Goal: Information Seeking & Learning: Check status

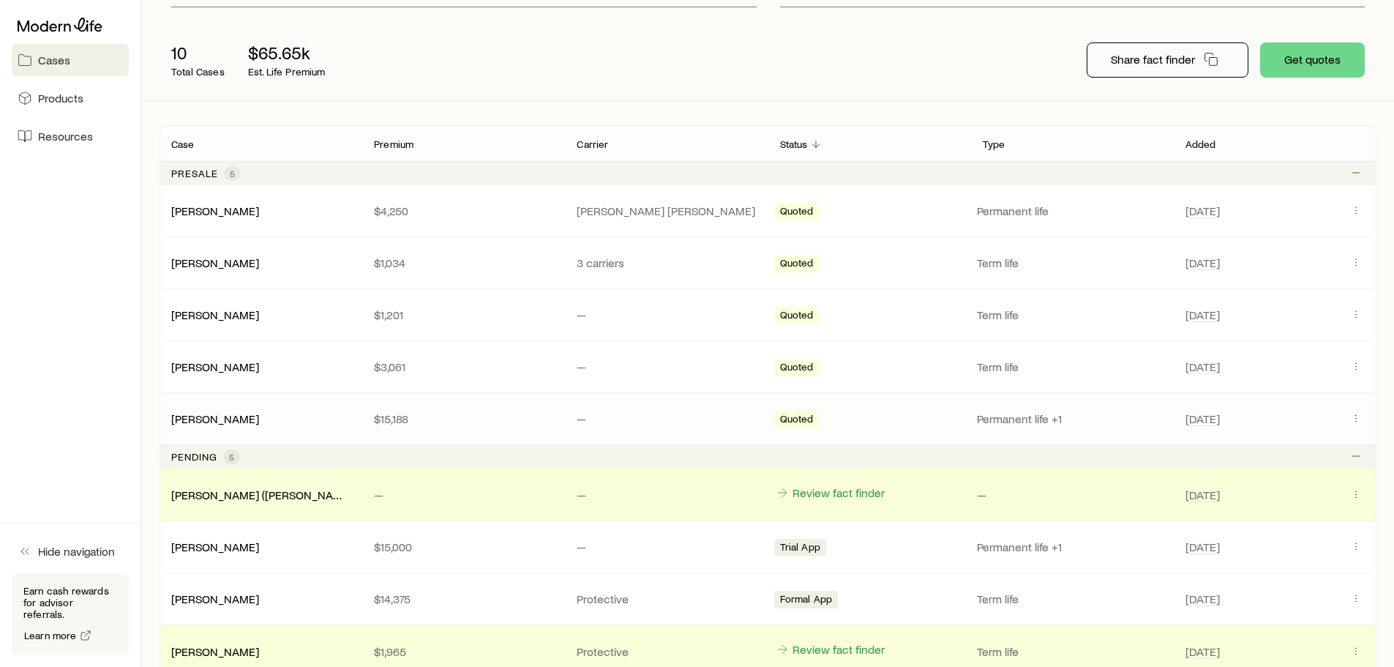
scroll to position [366, 0]
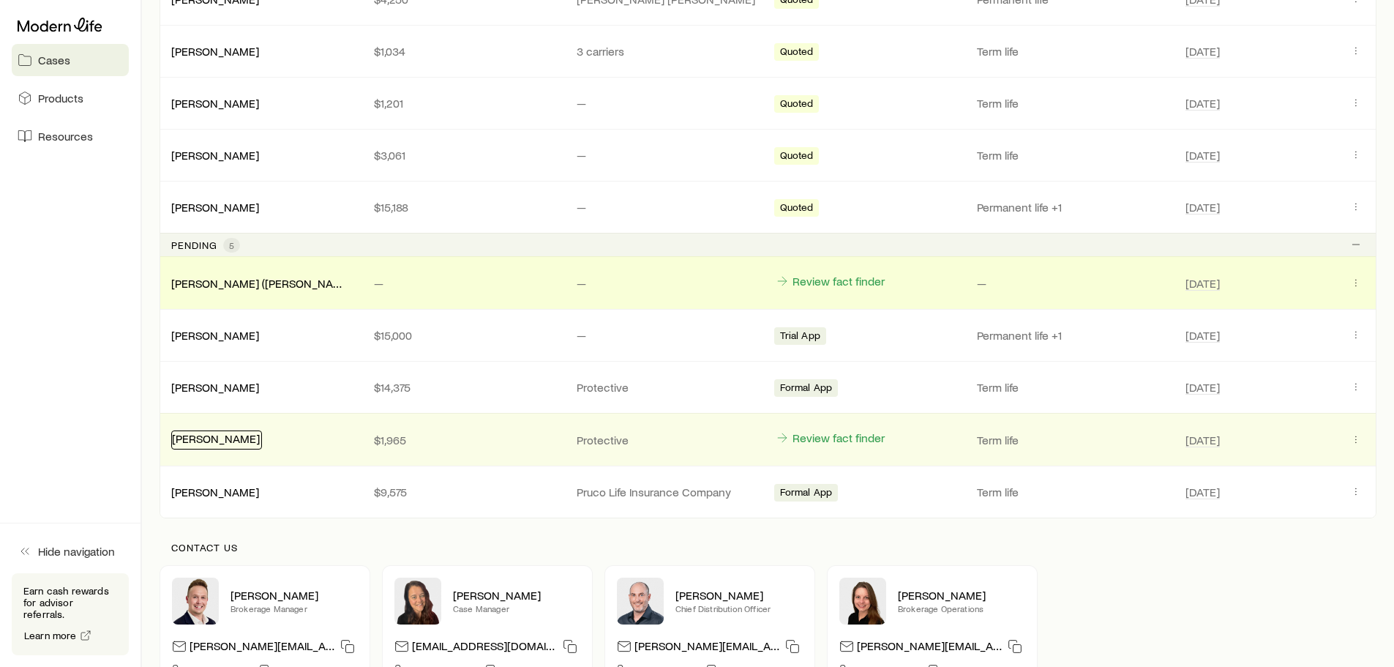
click at [214, 443] on link "[PERSON_NAME]" at bounding box center [216, 438] width 88 height 14
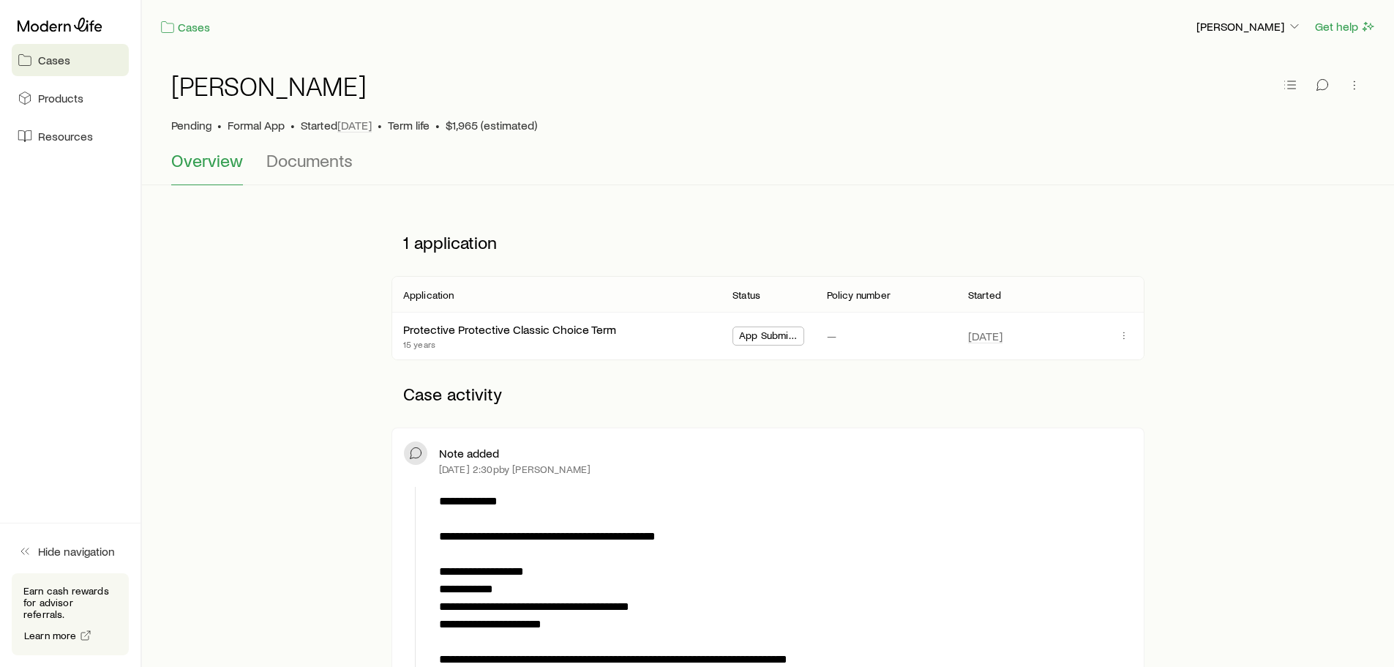
click at [56, 61] on span "Cases" at bounding box center [54, 60] width 32 height 15
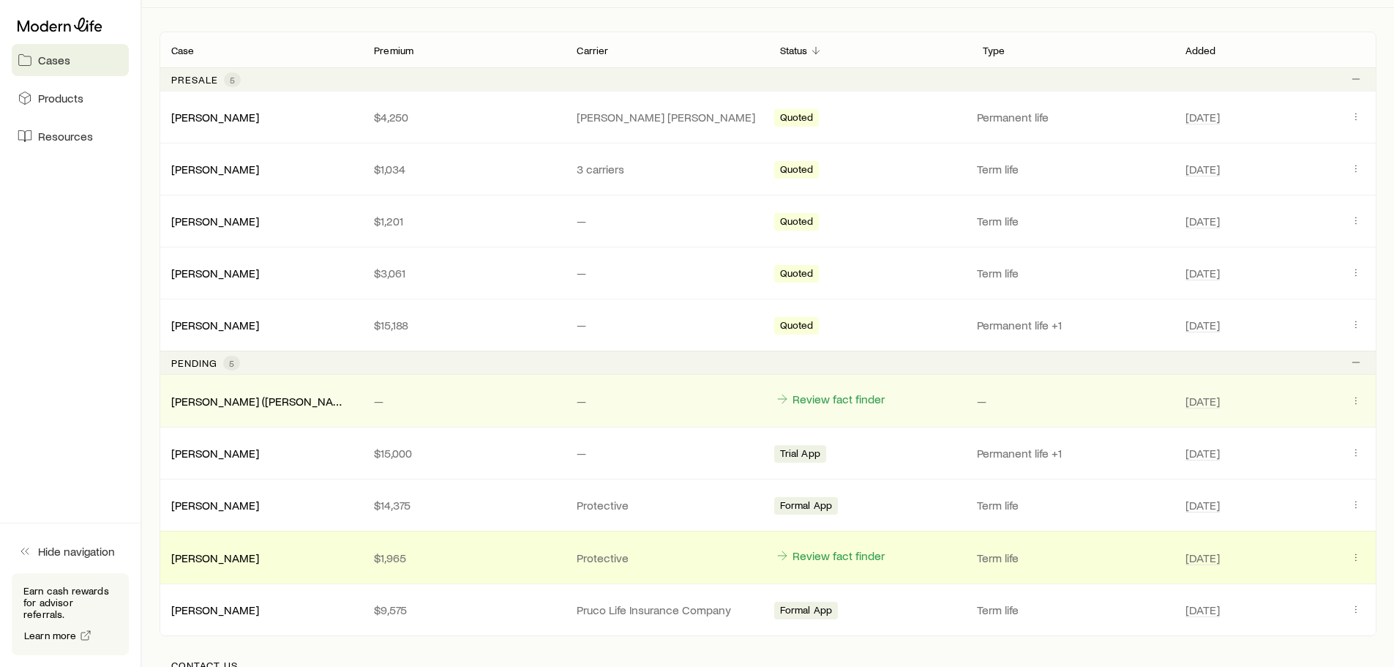
scroll to position [293, 0]
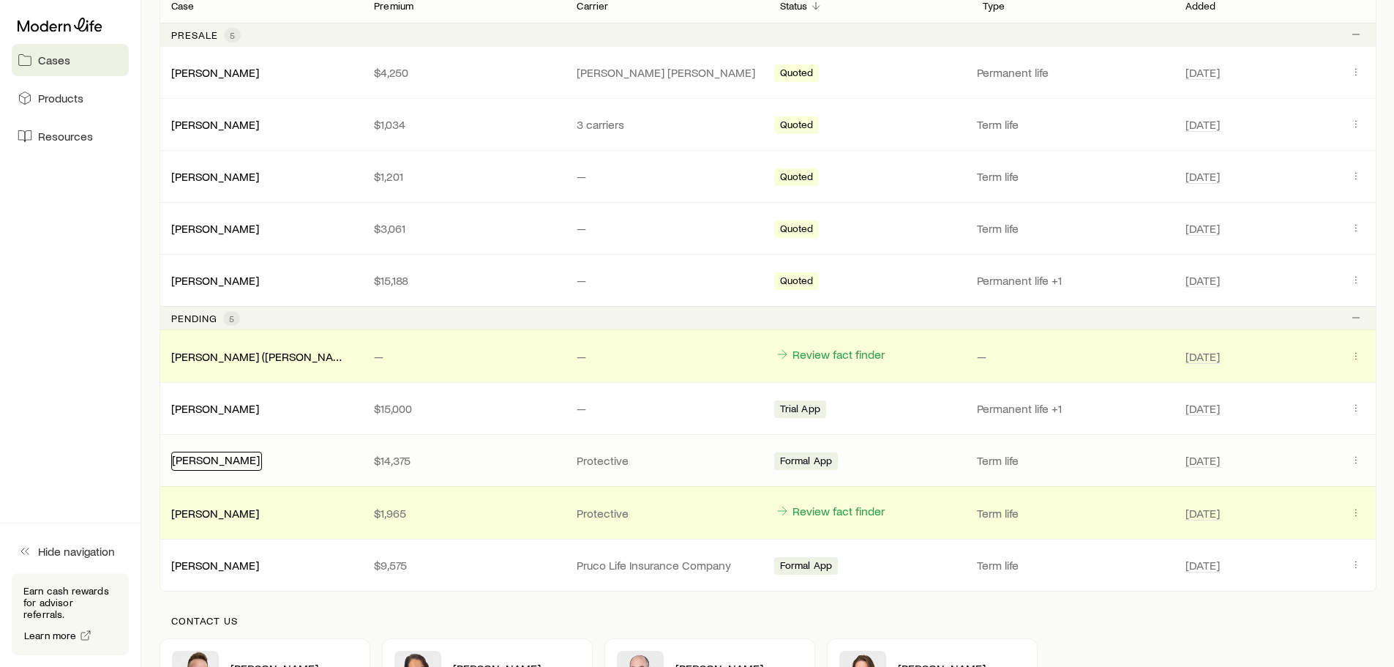
click at [214, 465] on link "[PERSON_NAME]" at bounding box center [216, 459] width 88 height 14
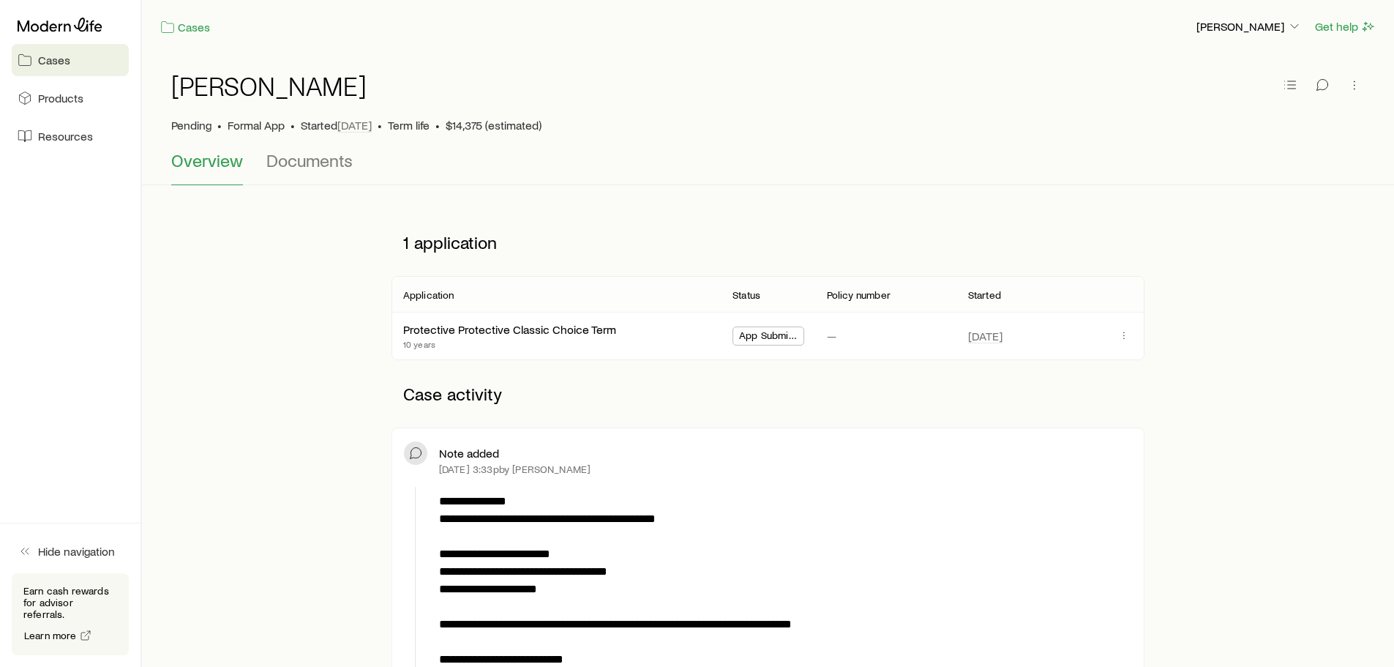
click at [62, 60] on span "Cases" at bounding box center [54, 60] width 32 height 15
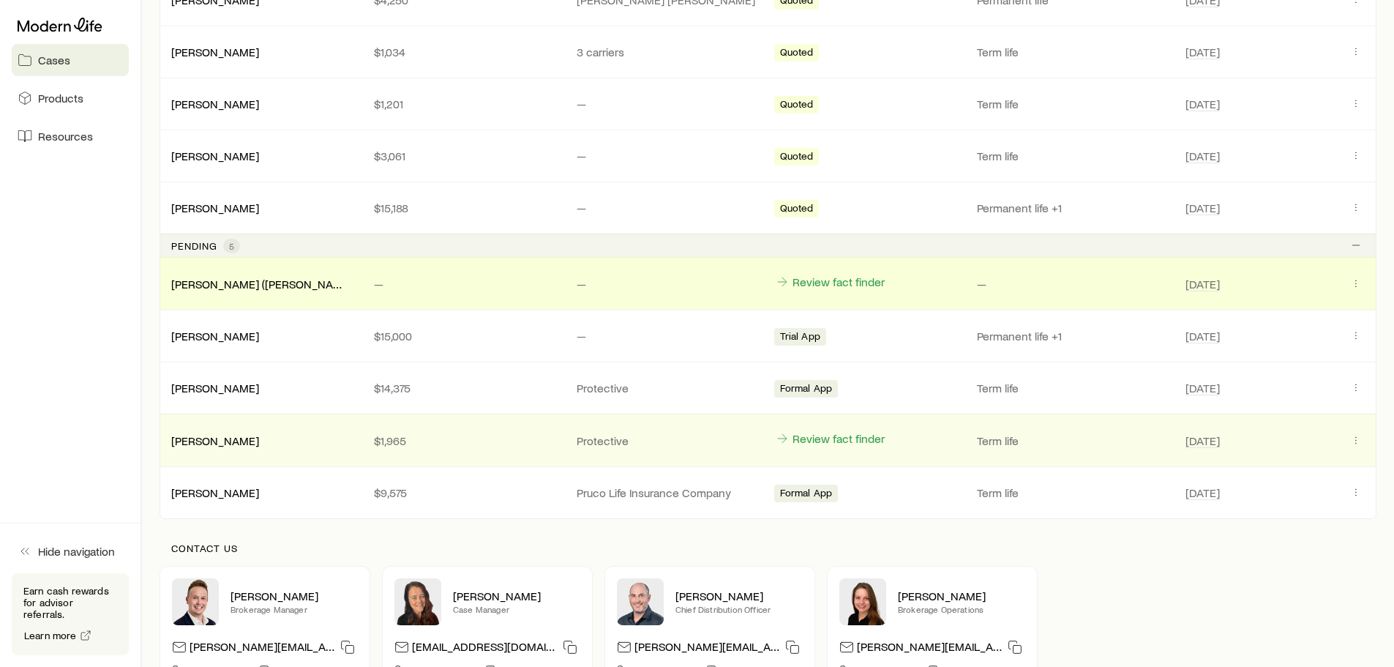
scroll to position [366, 0]
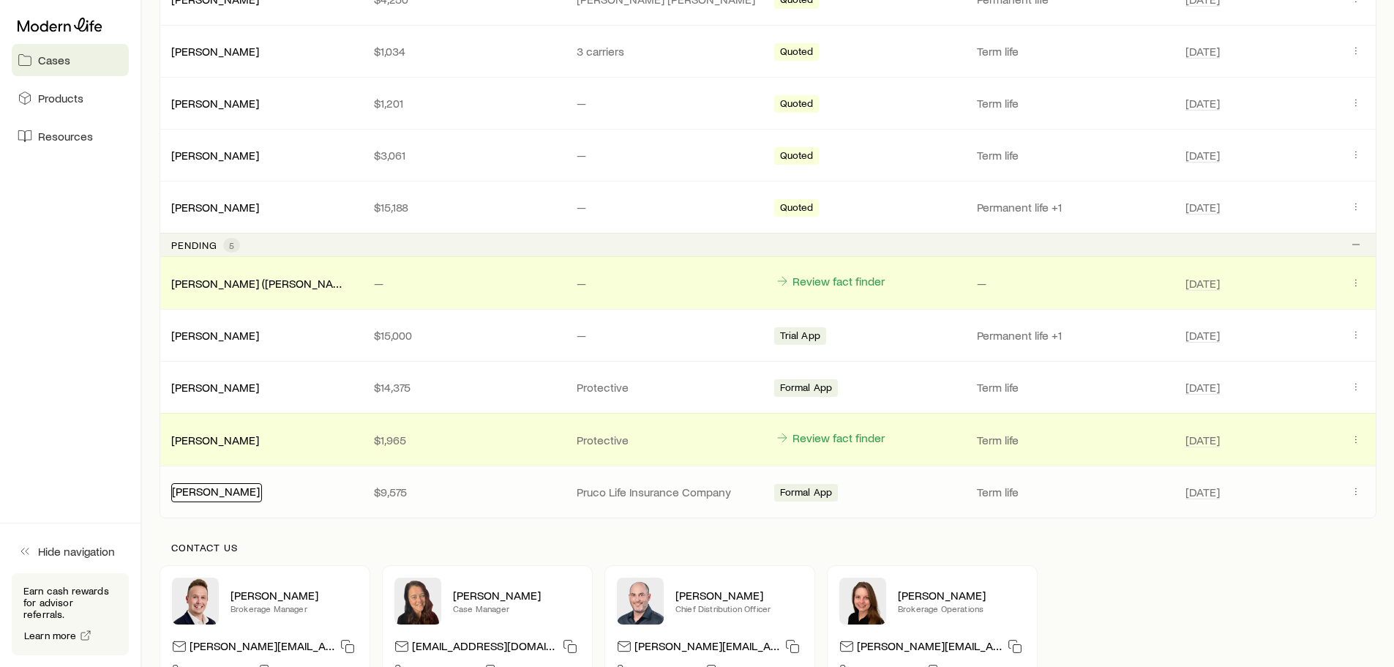
click at [217, 492] on link "[PERSON_NAME]" at bounding box center [216, 491] width 88 height 14
